Goal: Information Seeking & Learning: Learn about a topic

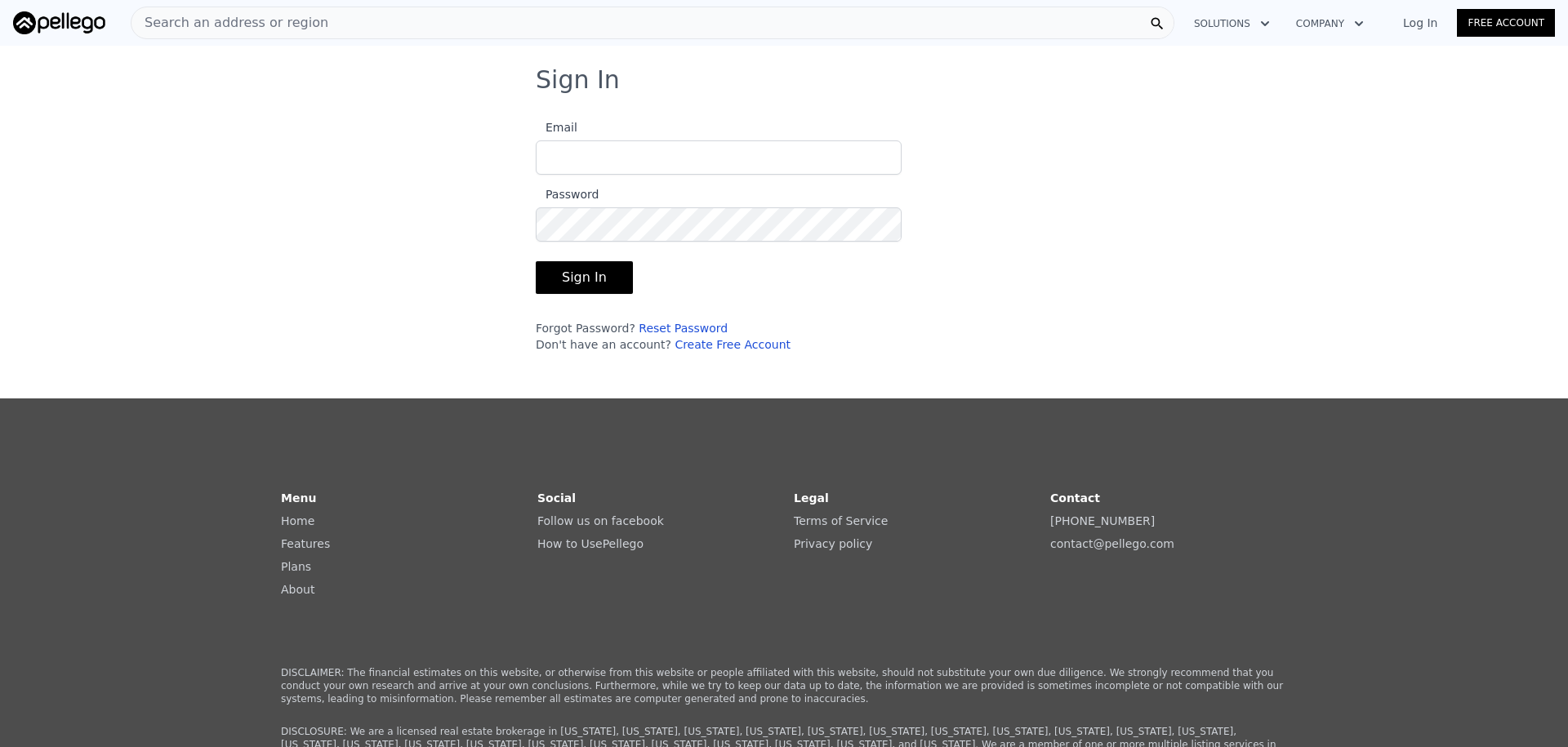
click at [582, 162] on input "Email" at bounding box center [718, 157] width 366 height 34
click at [738, 344] on link "Create Free Account" at bounding box center [732, 344] width 116 height 13
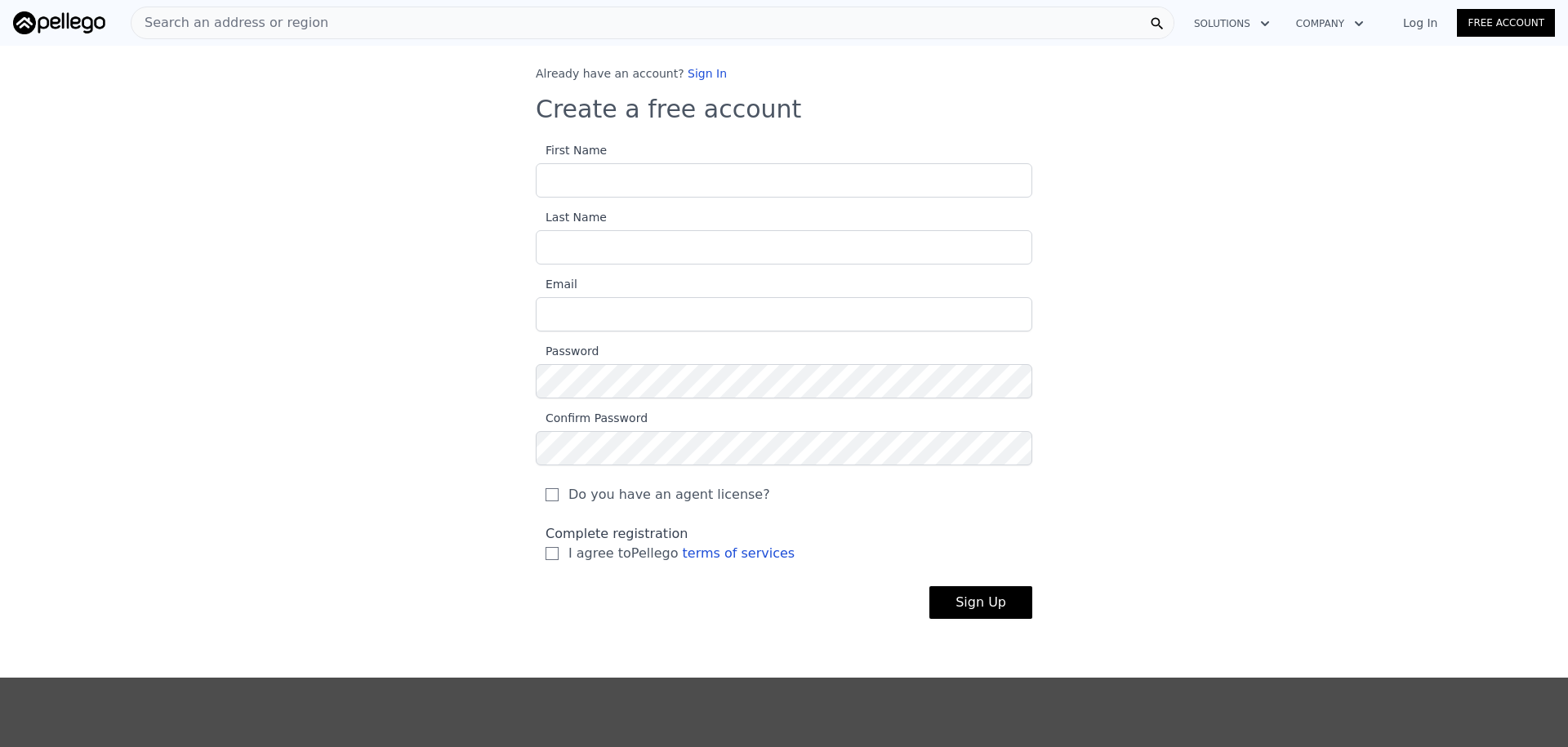
click at [618, 186] on input "First Name" at bounding box center [784, 180] width 497 height 34
type input "Je"
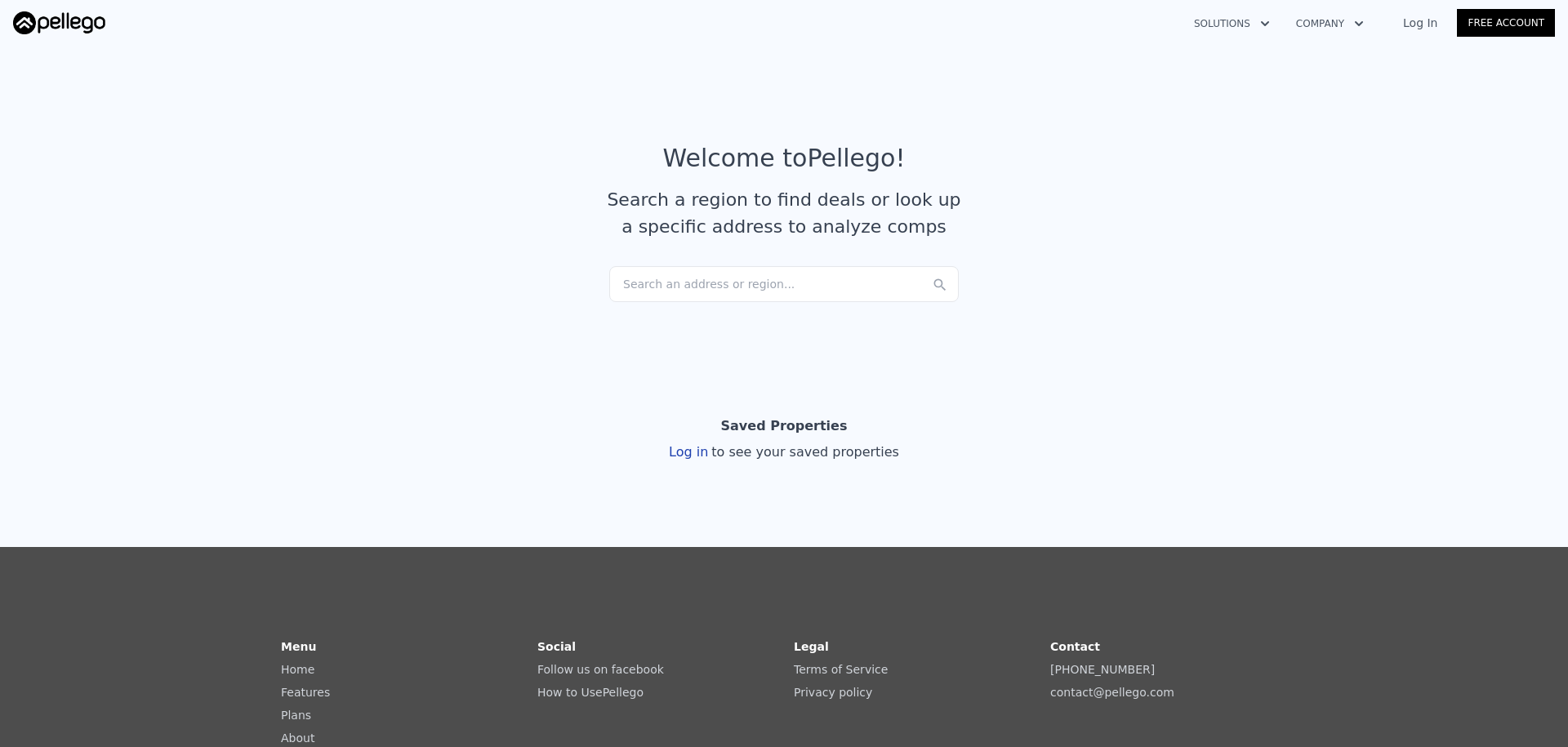
click at [668, 285] on div "Search an address or region..." at bounding box center [784, 283] width 349 height 36
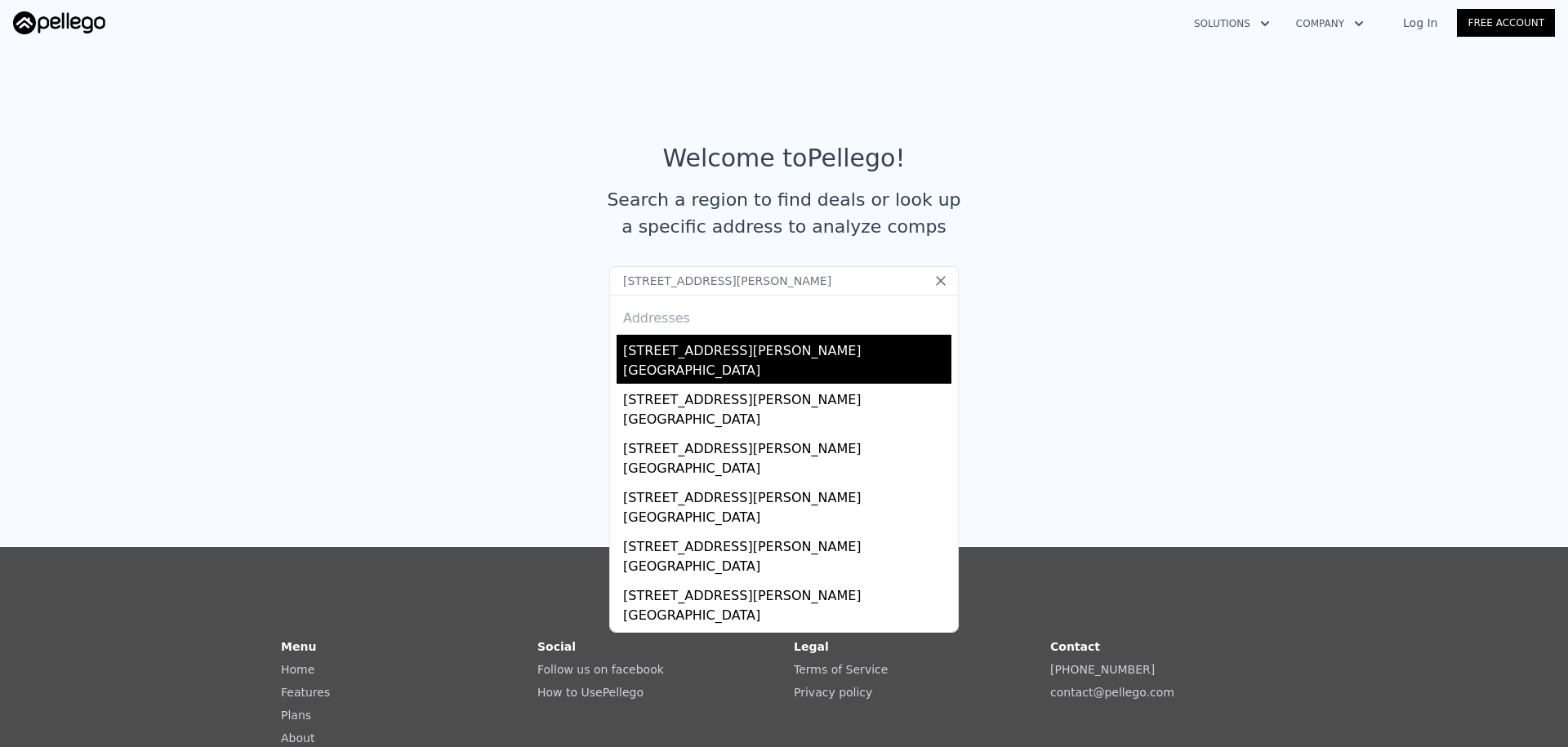
type input "328 Blane Dr"
click at [645, 357] on div "328 Blane Dr" at bounding box center [787, 347] width 328 height 26
